Goal: Task Accomplishment & Management: Complete application form

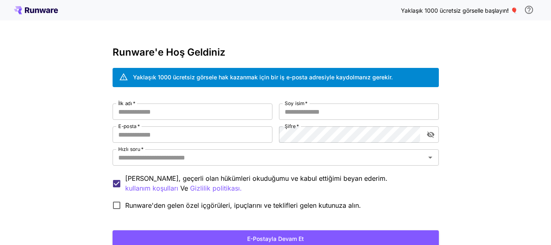
click at [533, 60] on div "Yaklaşık 1000 ücretsiz görselle başlayın ! 🎈 Runware'e Hoş Geldiniz Yaklaşık 10…" at bounding box center [275, 153] width 551 height 307
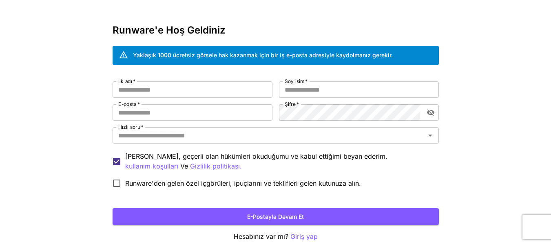
scroll to position [63, 0]
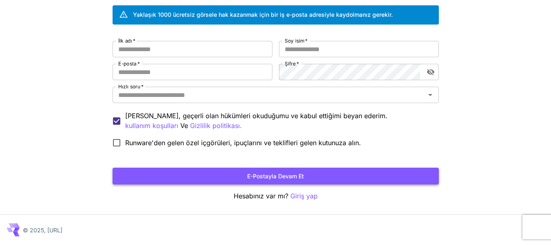
click at [314, 171] on button "E-postayla devam et" at bounding box center [276, 175] width 327 height 17
click at [290, 178] on font "E-postayla devam et" at bounding box center [275, 175] width 57 height 7
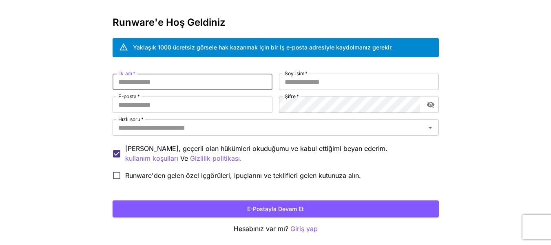
scroll to position [0, 0]
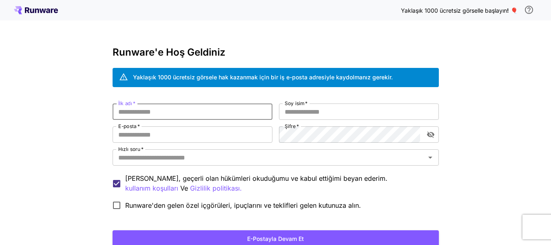
click at [45, 9] on icon at bounding box center [36, 10] width 44 height 8
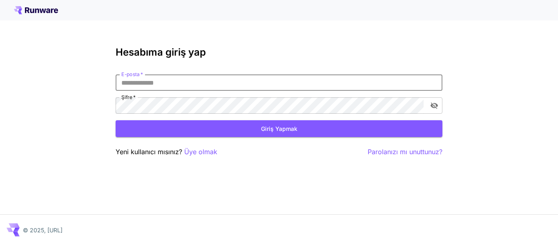
click at [202, 86] on input "E-posta   *" at bounding box center [279, 82] width 327 height 16
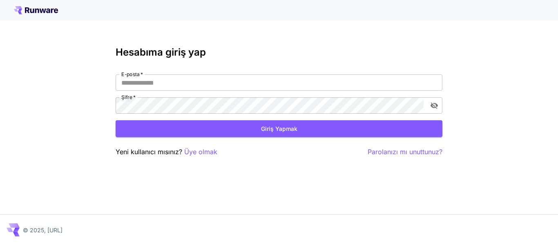
click at [22, 9] on icon at bounding box center [36, 10] width 44 height 8
click at [194, 151] on font "Üye olmak" at bounding box center [200, 151] width 33 height 8
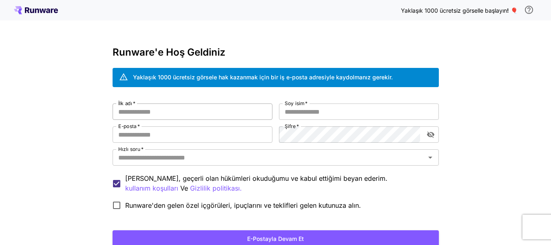
click at [179, 116] on input "İlk adı   *" at bounding box center [193, 111] width 160 height 16
type input "****"
click at [320, 117] on input "Soy isim   *" at bounding box center [359, 111] width 160 height 16
type input "******"
click at [240, 137] on input "E-posta   *" at bounding box center [193, 134] width 160 height 16
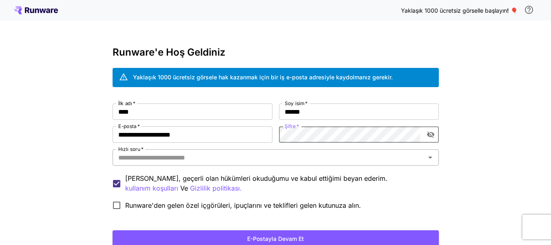
click at [267, 158] on input "Hızlı soru   *" at bounding box center [269, 156] width 308 height 11
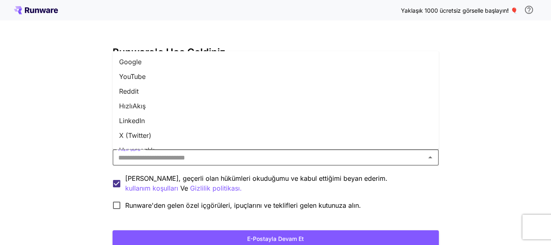
click at [145, 60] on li "Google" at bounding box center [276, 61] width 327 height 15
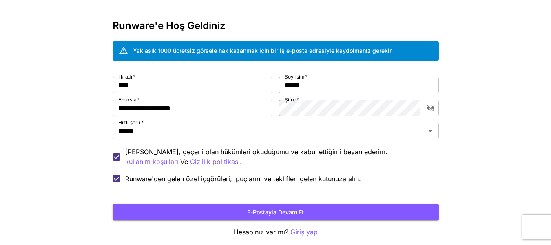
scroll to position [41, 0]
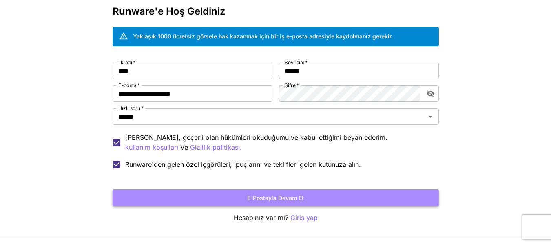
click at [287, 197] on font "E-postayla devam et" at bounding box center [275, 197] width 57 height 7
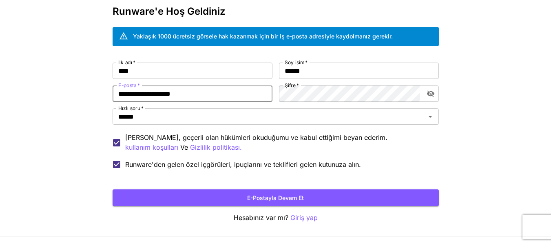
drag, startPoint x: 158, startPoint y: 93, endPoint x: 119, endPoint y: 91, distance: 39.6
click at [119, 91] on input "**********" at bounding box center [193, 93] width 160 height 16
type input "**********"
click at [393, 200] on button "E-postayla devam et" at bounding box center [276, 197] width 327 height 17
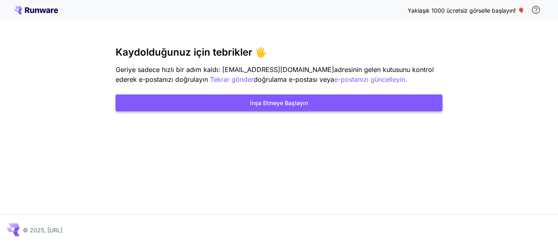
click at [312, 109] on button "İnşa Etmeye Başlayın" at bounding box center [279, 102] width 327 height 17
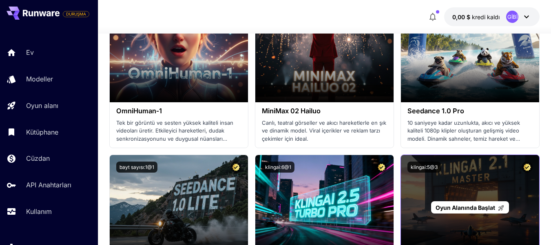
scroll to position [245, 0]
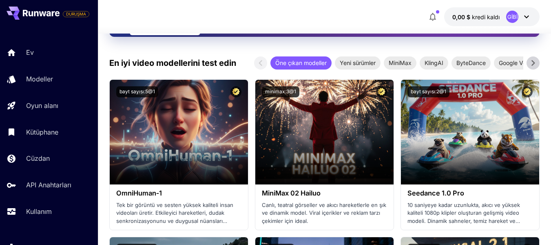
click at [514, 16] on font "GİBİ" at bounding box center [513, 16] width 10 height 7
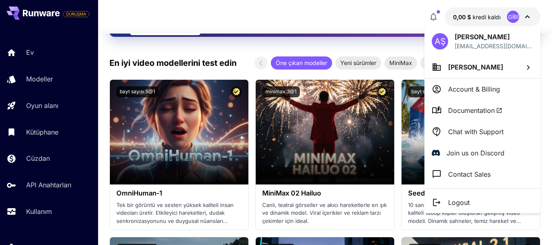
click at [362, 20] on div at bounding box center [279, 122] width 558 height 245
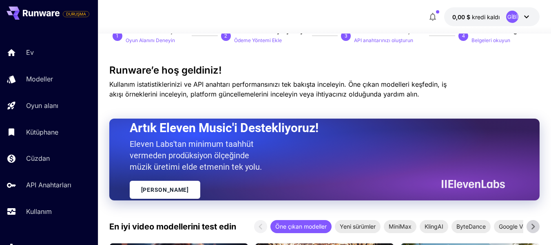
scroll to position [0, 0]
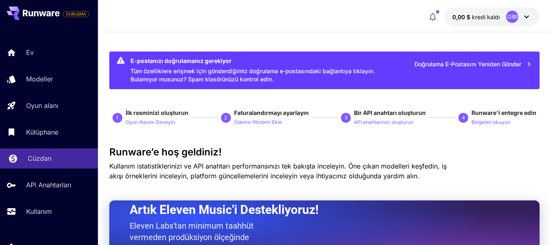
click at [52, 157] on div "Cüzdan" at bounding box center [60, 158] width 64 height 10
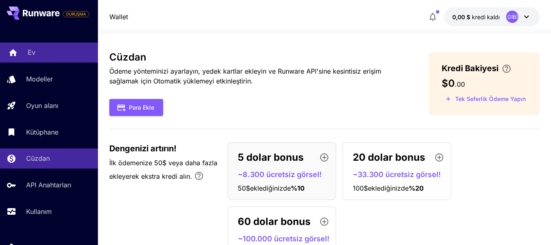
click at [55, 53] on div "Ev" at bounding box center [60, 52] width 64 height 10
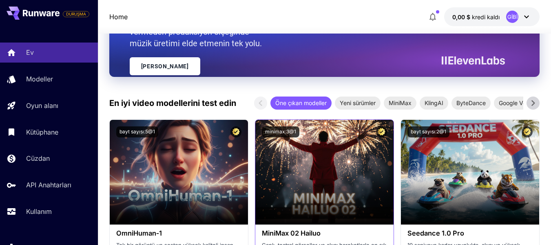
scroll to position [204, 0]
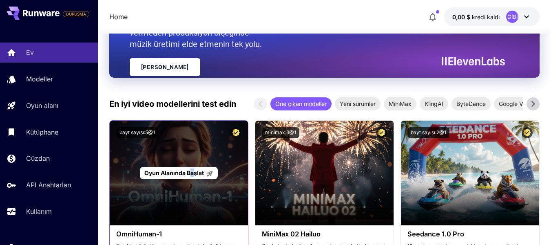
click at [193, 155] on div "Oyun Alanında Başlat" at bounding box center [179, 172] width 138 height 105
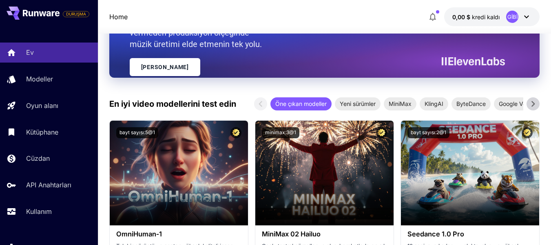
click at [169, 167] on div "Oyun Alanında Başlat" at bounding box center [179, 173] width 78 height 13
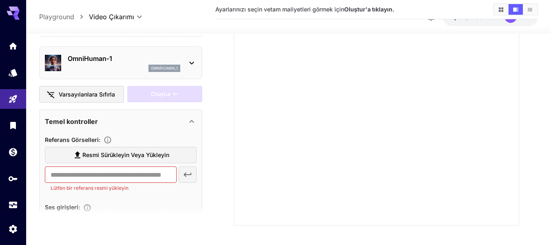
scroll to position [151, 0]
